Goal: Navigation & Orientation: Find specific page/section

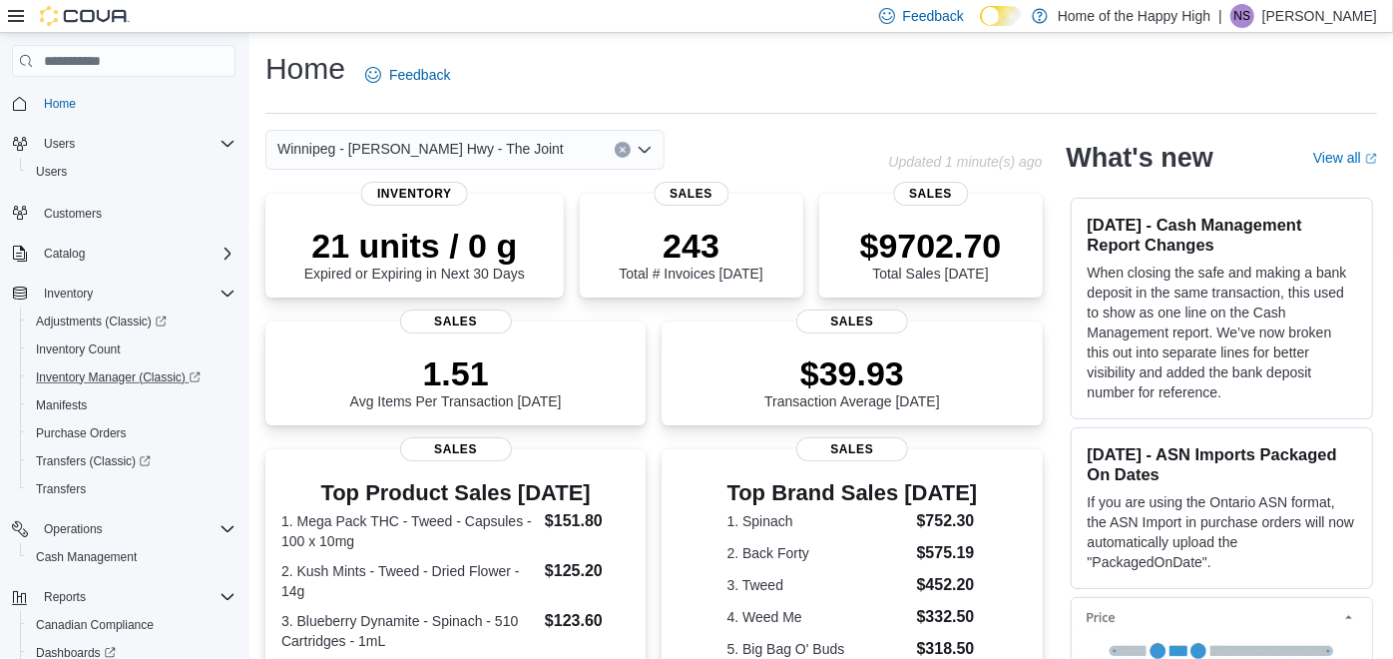
click at [115, 363] on link "Inventory Manager (Classic)" at bounding box center [132, 377] width 224 height 28
click at [102, 374] on span "Inventory Manager (Classic)" at bounding box center [118, 377] width 165 height 16
